Goal: Navigation & Orientation: Find specific page/section

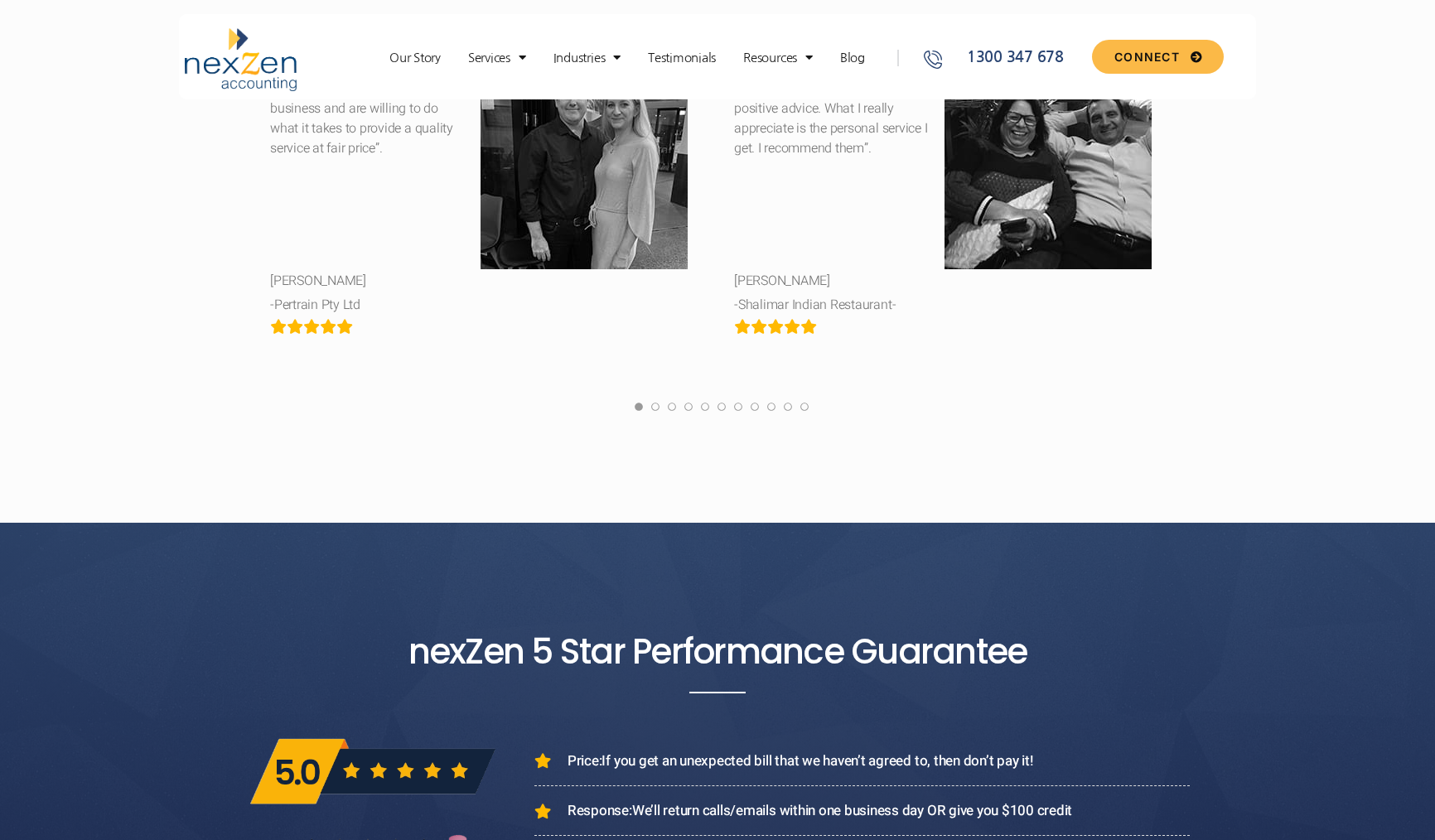
scroll to position [6429, 0]
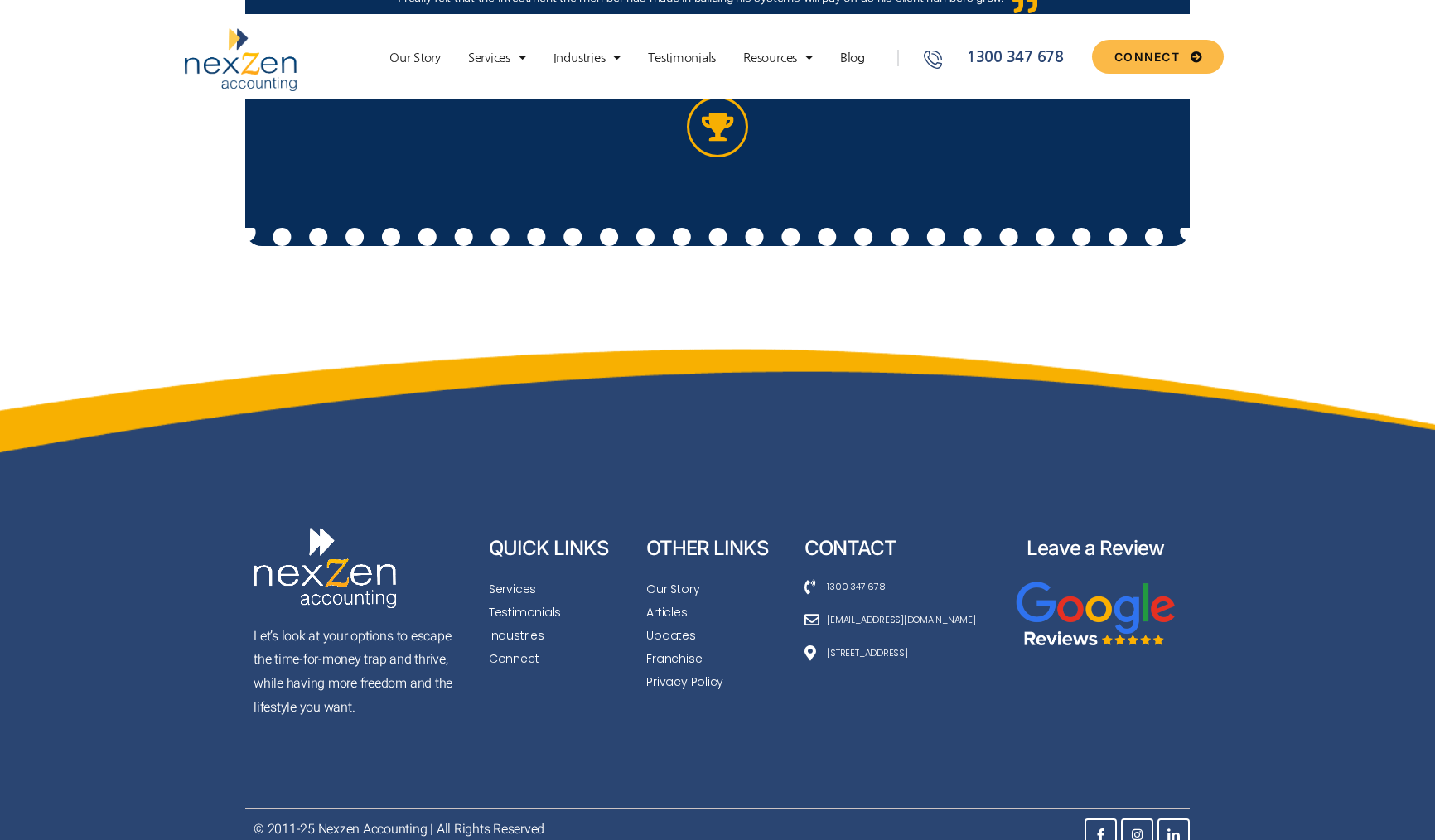
click at [870, 643] on span "[STREET_ADDRESS]" at bounding box center [865, 652] width 84 height 19
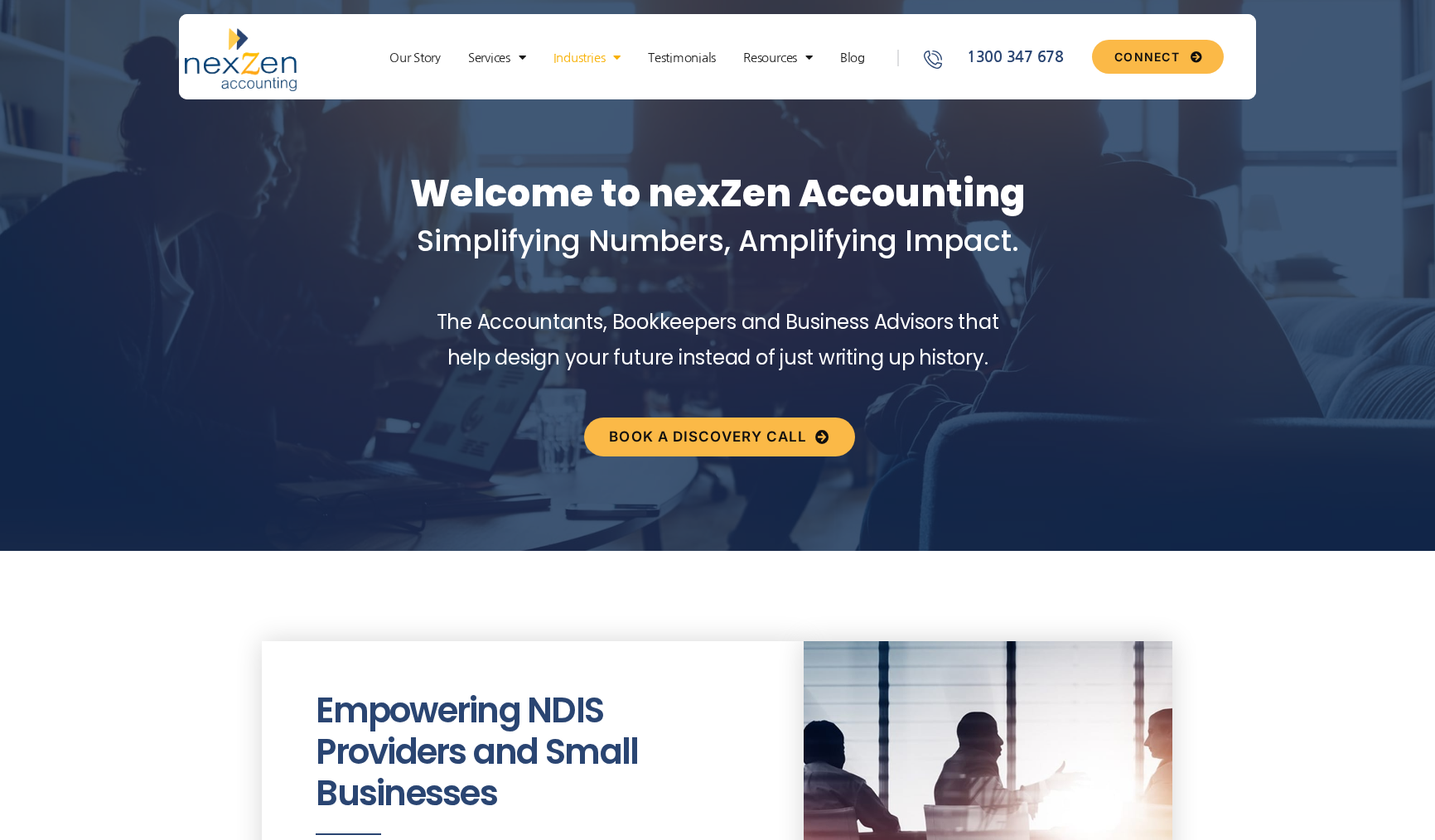
click at [565, 63] on link "Industries" at bounding box center [587, 58] width 84 height 17
click at [841, 65] on link "Blog" at bounding box center [852, 58] width 41 height 17
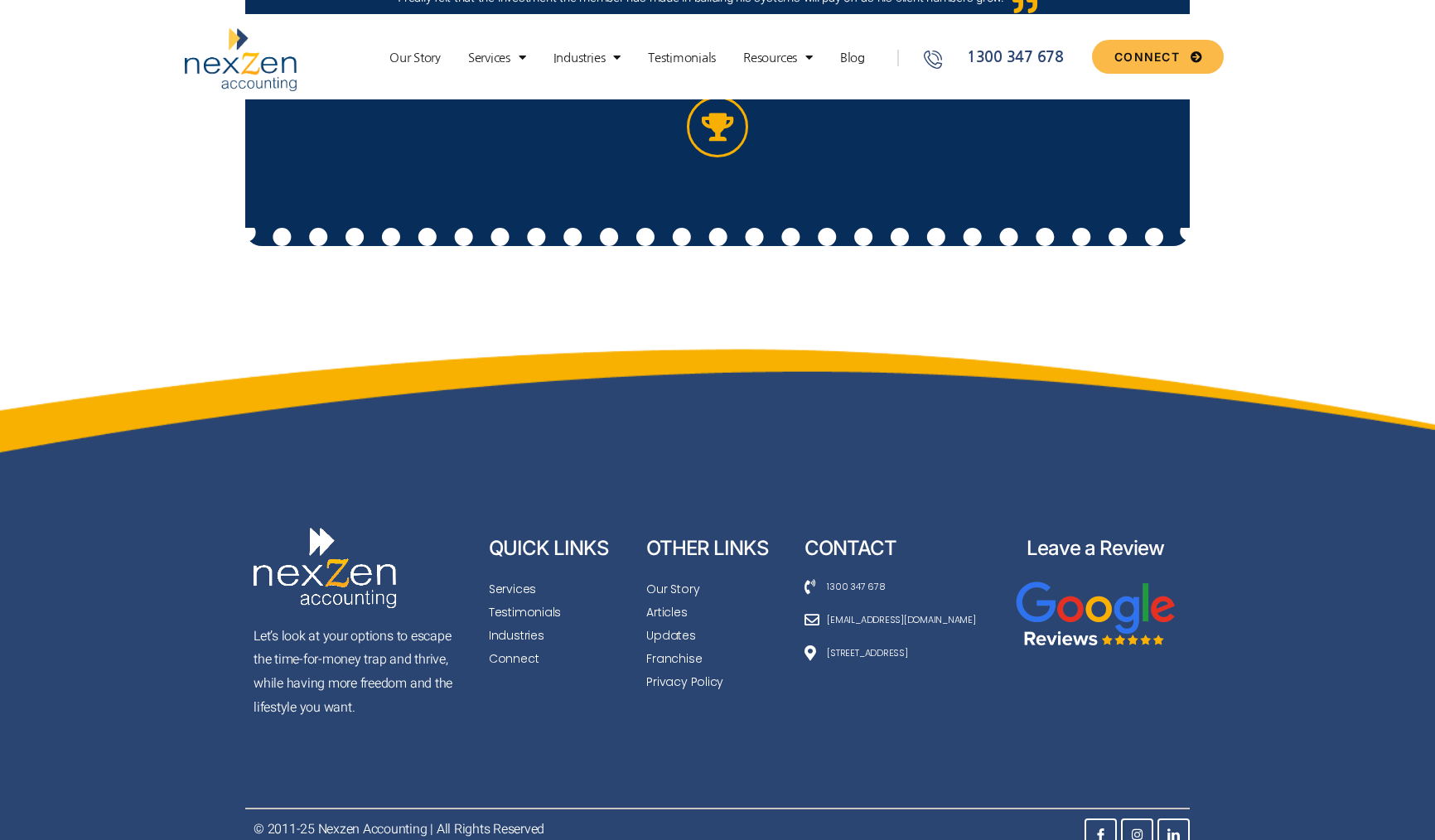
click at [328, 818] on p "© 2011-25 Nexzen Accounting | All Rights Reserved" at bounding box center [481, 829] width 456 height 24
click at [391, 818] on p "© 2011-25 Nexzen Accounting | All Rights Reserved" at bounding box center [481, 829] width 456 height 24
copy p "Nexzen Accounting"
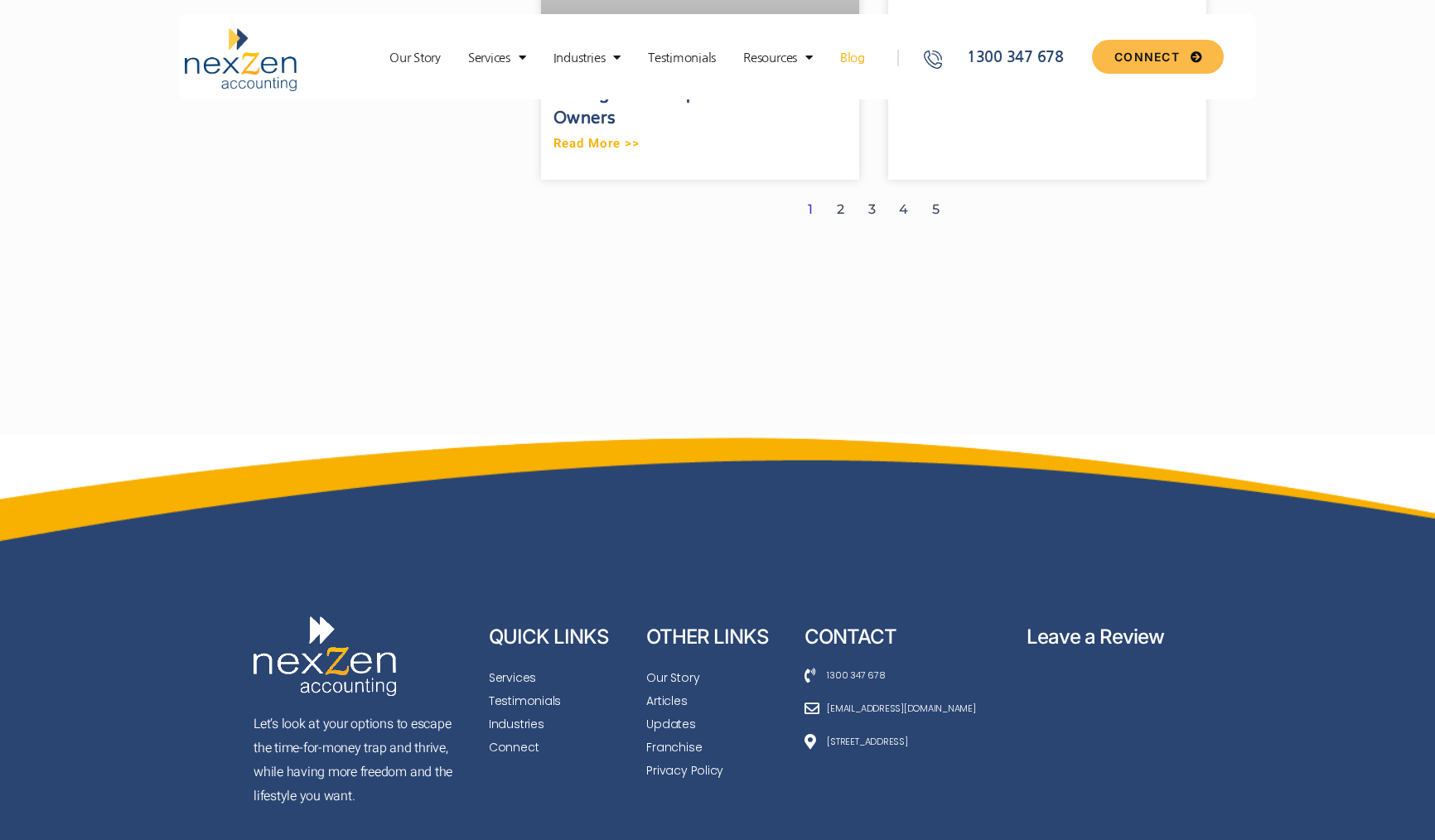
scroll to position [2587, 0]
